Goal: Communication & Community: Share content

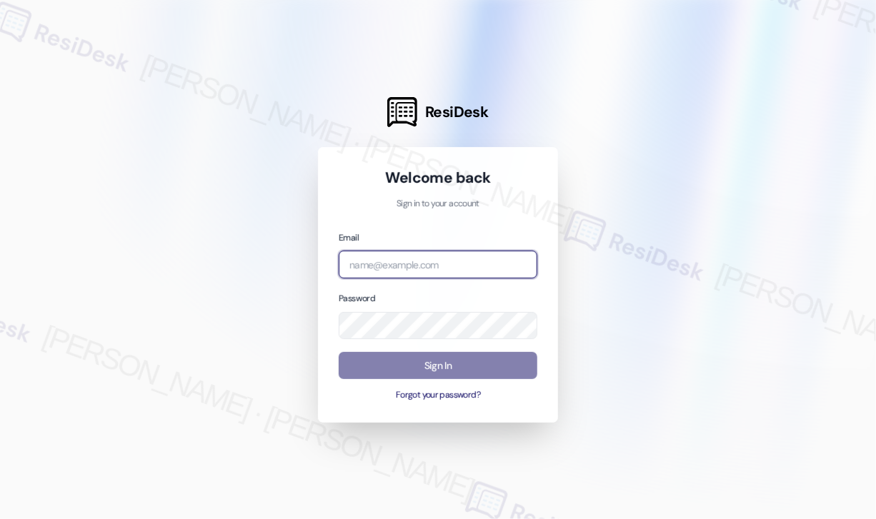
click at [432, 262] on input "email" at bounding box center [438, 265] width 199 height 28
click at [0, 519] on com-1password-button at bounding box center [0, 519] width 0 height 0
click at [412, 269] on input "email" at bounding box center [438, 265] width 199 height 28
type input "automated-surveys-park_properties-[PERSON_NAME].roles@park_[DOMAIN_NAME]"
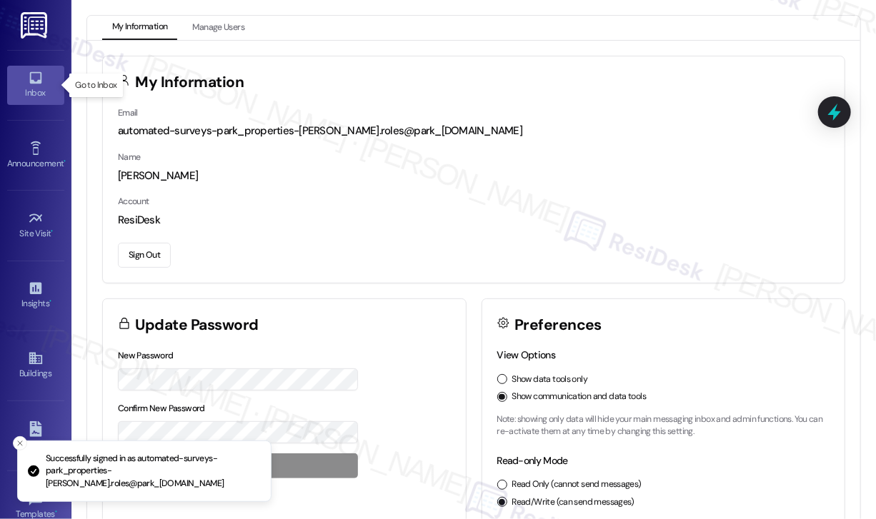
click at [39, 86] on div "Inbox" at bounding box center [35, 93] width 71 height 14
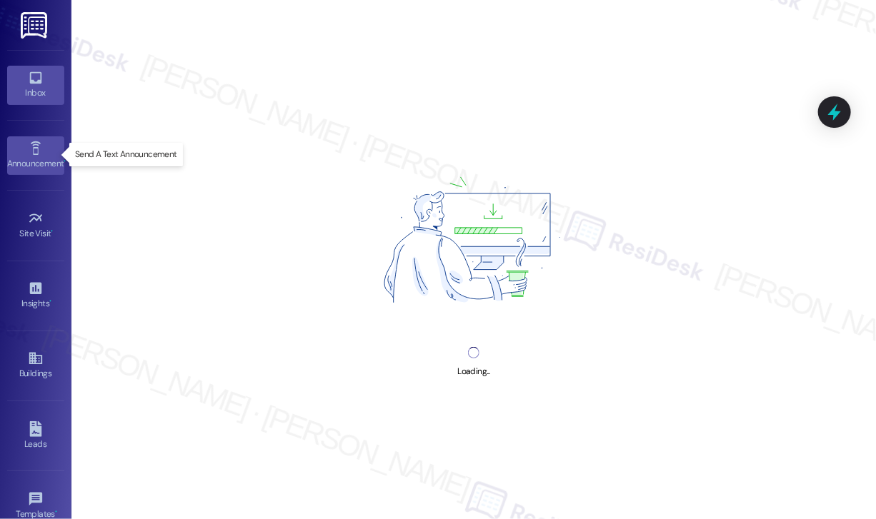
click at [31, 151] on icon at bounding box center [36, 149] width 16 height 16
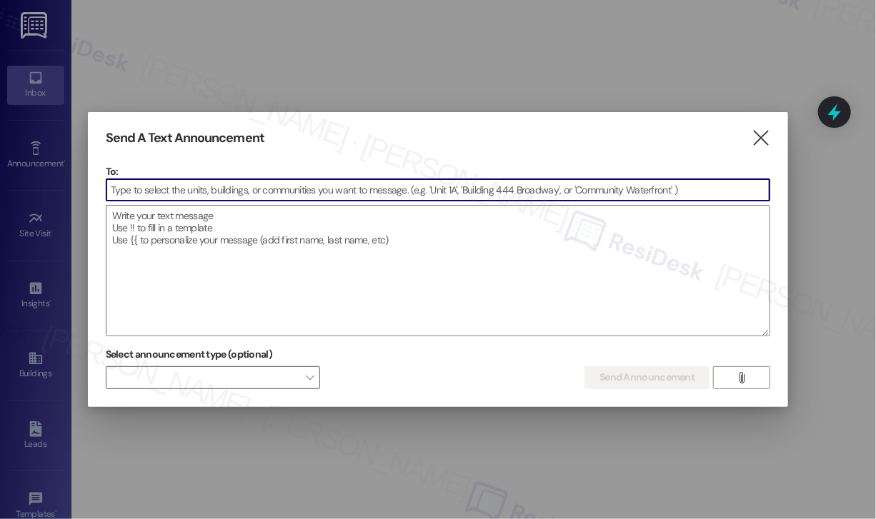
click at [228, 194] on input at bounding box center [438, 189] width 664 height 21
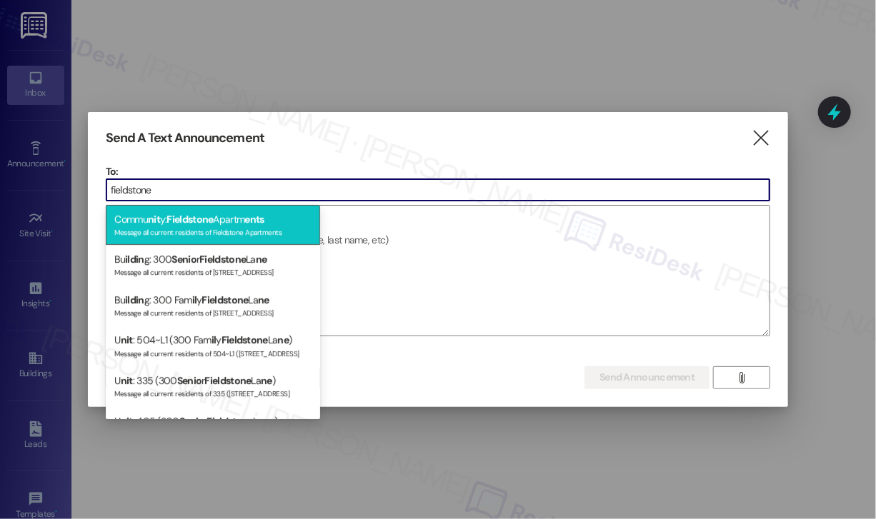
type input "fieldstone"
click at [237, 221] on div "Commu nit y: Fieldstone Apartm ents Message all current residents of Fieldstone…" at bounding box center [213, 225] width 214 height 41
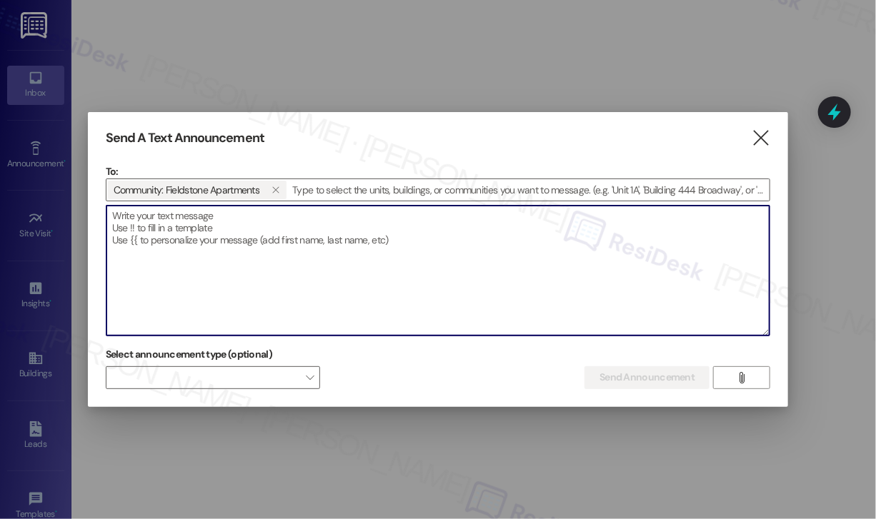
click at [237, 221] on textarea at bounding box center [438, 271] width 664 height 130
paste textarea "Hi {{first_name}}! We Want Your Input – Activity Ideas Welcome! We’re planning …"
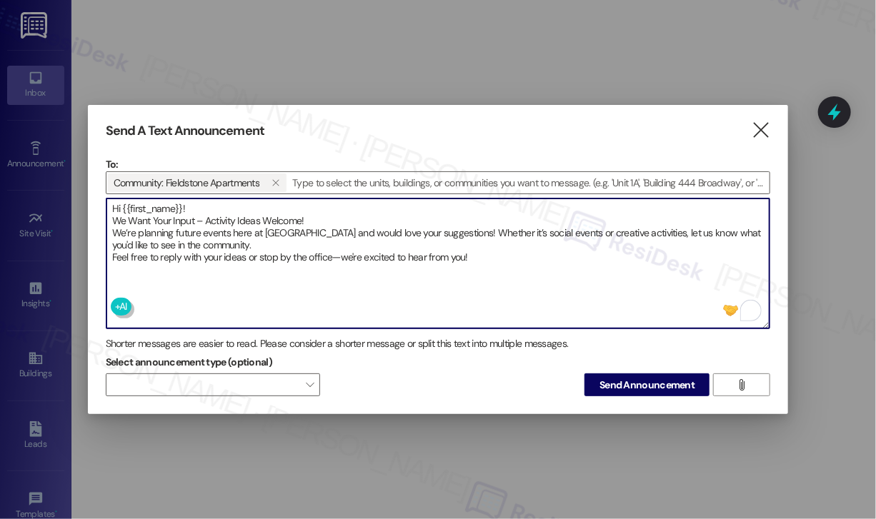
click at [361, 249] on textarea "Hi {{first_name}}! We Want Your Input – Activity Ideas Welcome! We’re planning …" at bounding box center [438, 264] width 664 height 130
drag, startPoint x: 405, startPoint y: 243, endPoint x: 429, endPoint y: 246, distance: 23.8
click at [406, 243] on textarea "Hi {{first_name}}! We Want Your Input – Activity Ideas Welcome! We’re planning …" at bounding box center [438, 264] width 664 height 130
click at [534, 274] on textarea "Hi {{first_name}}! We Want Your Input – Activity Ideas Welcome! We’re planning …" at bounding box center [438, 264] width 664 height 130
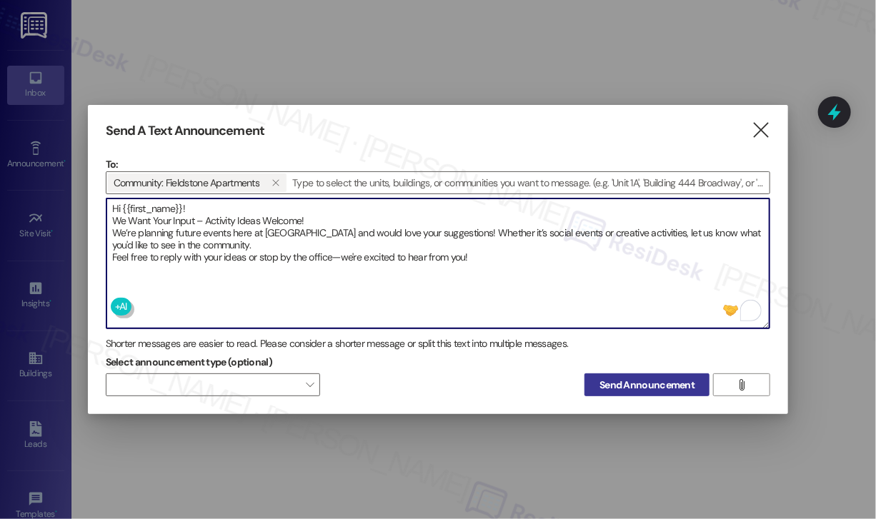
type textarea "Hi {{first_name}}! We Want Your Input – Activity Ideas Welcome! We’re planning …"
click at [652, 383] on span "Send Announcement" at bounding box center [646, 385] width 95 height 15
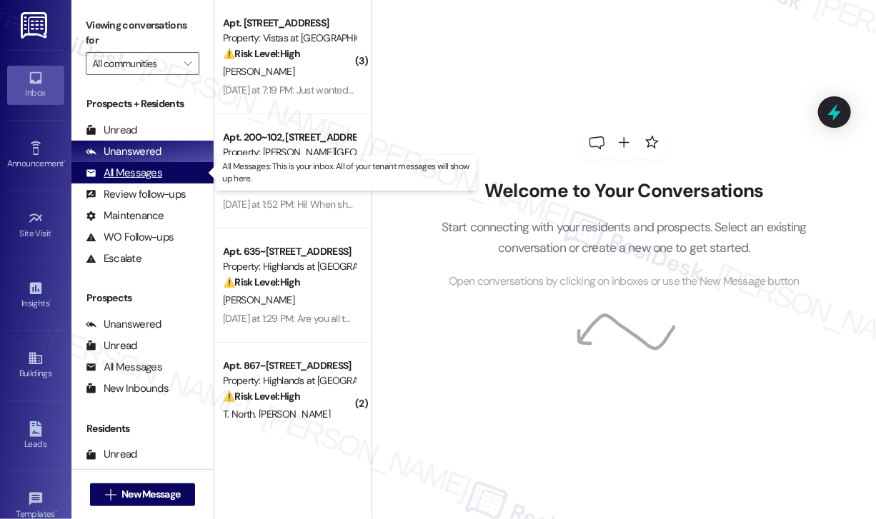
click at [141, 175] on div "All Messages" at bounding box center [124, 173] width 76 height 15
